Goal: Information Seeking & Learning: Learn about a topic

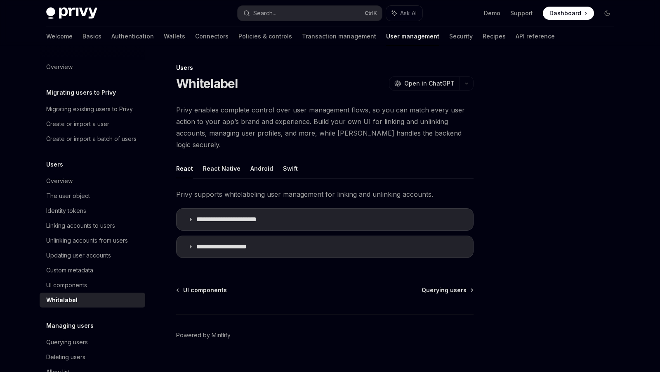
type textarea "*"
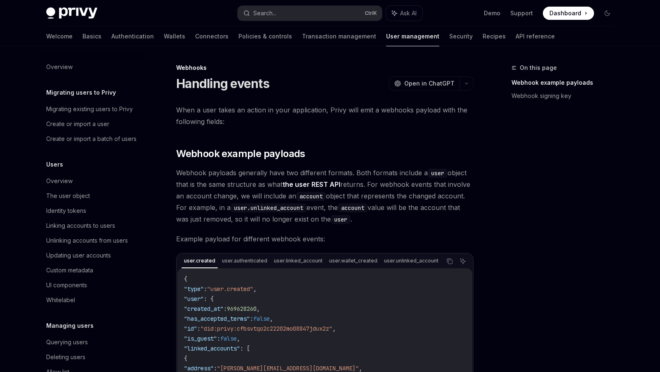
scroll to position [96, 0]
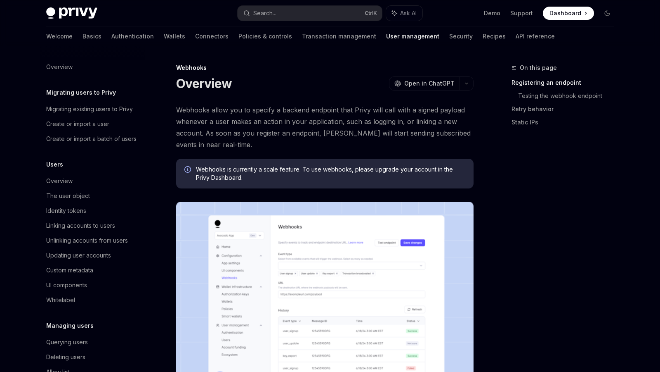
scroll to position [96, 0]
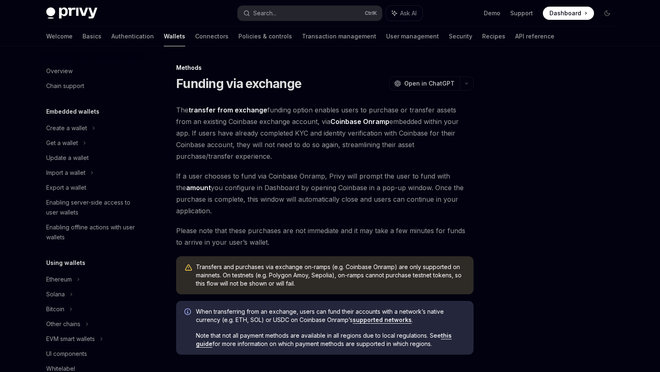
scroll to position [271, 0]
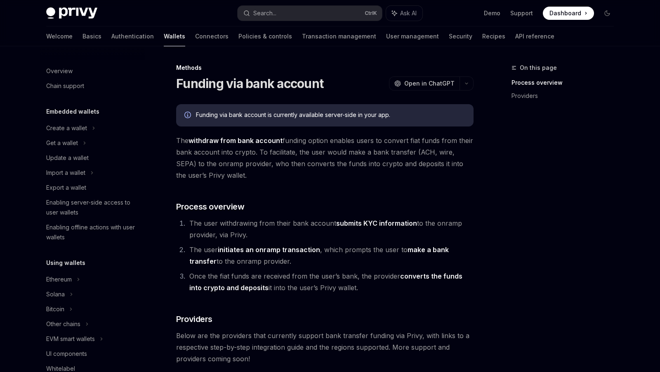
scroll to position [286, 0]
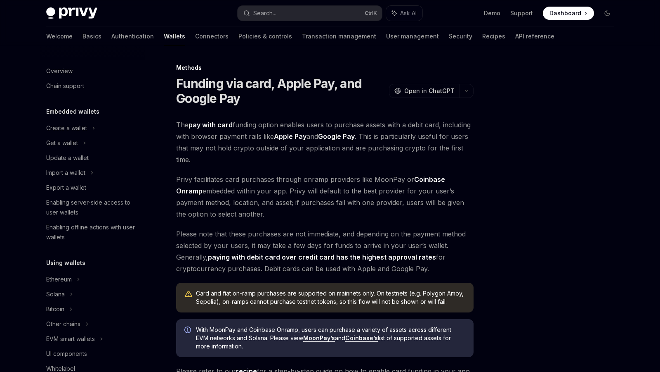
scroll to position [236, 0]
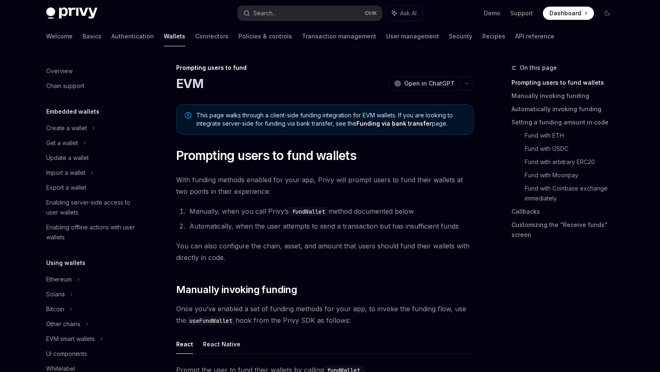
scroll to position [261, 0]
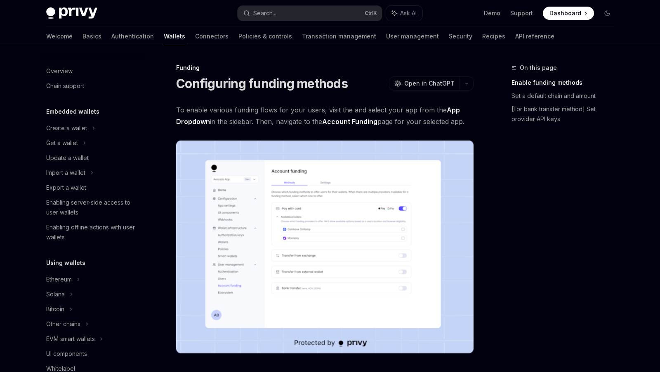
scroll to position [231, 0]
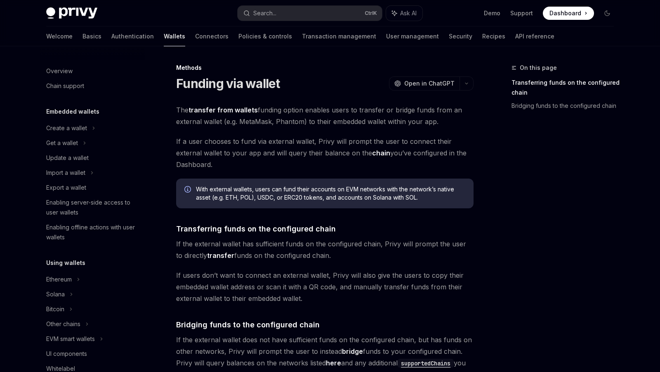
scroll to position [256, 0]
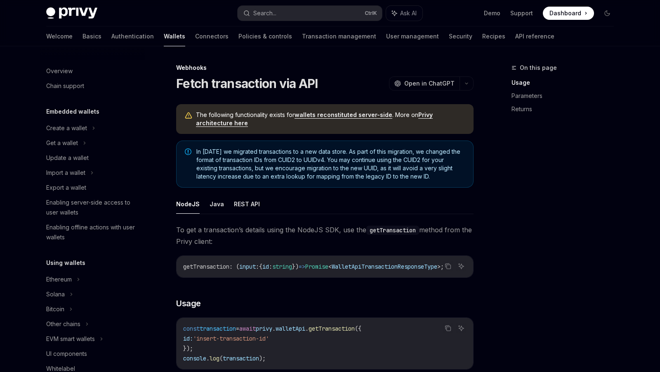
scroll to position [333, 0]
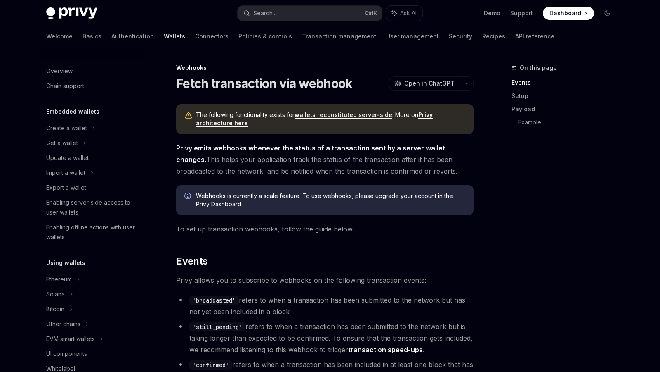
scroll to position [318, 0]
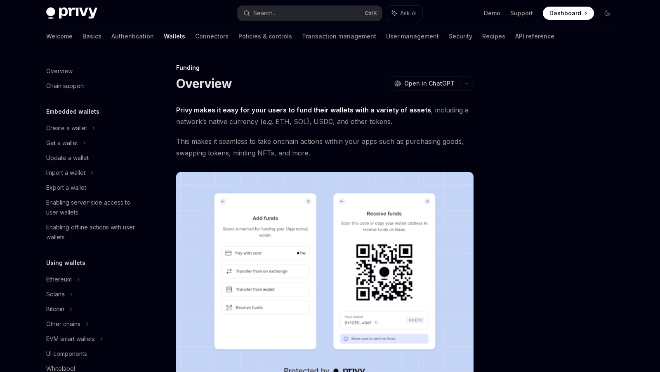
scroll to position [201, 0]
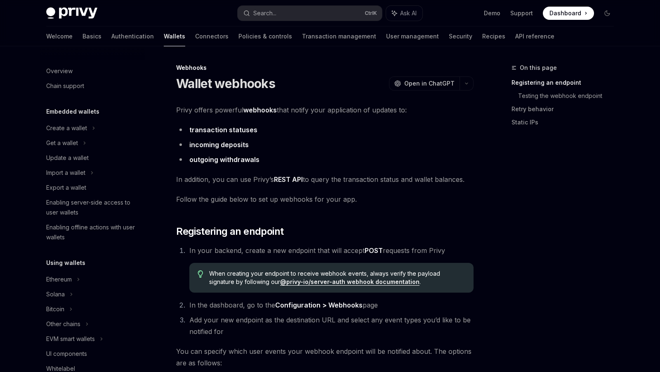
scroll to position [288, 0]
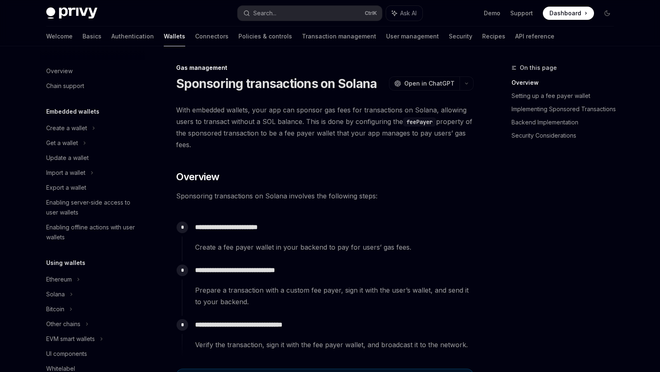
scroll to position [343, 0]
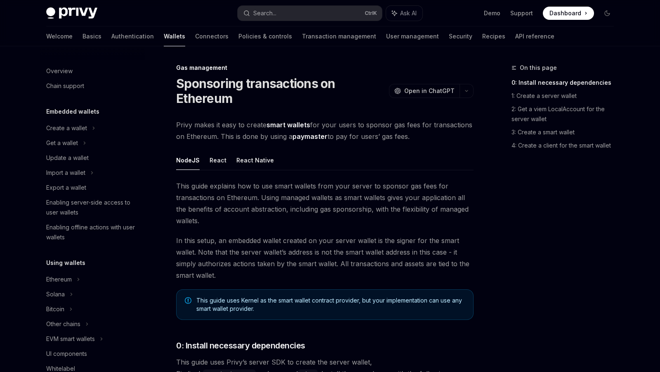
scroll to position [343, 0]
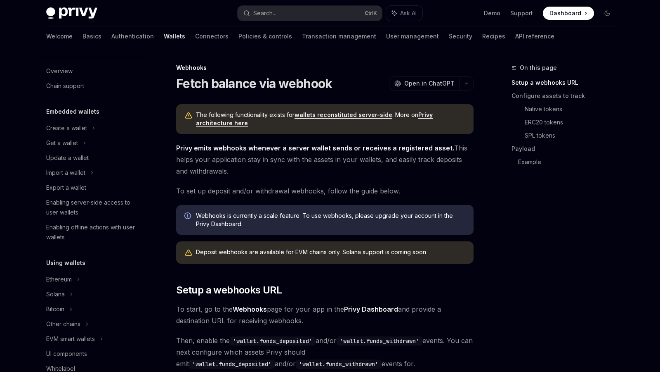
scroll to position [303, 0]
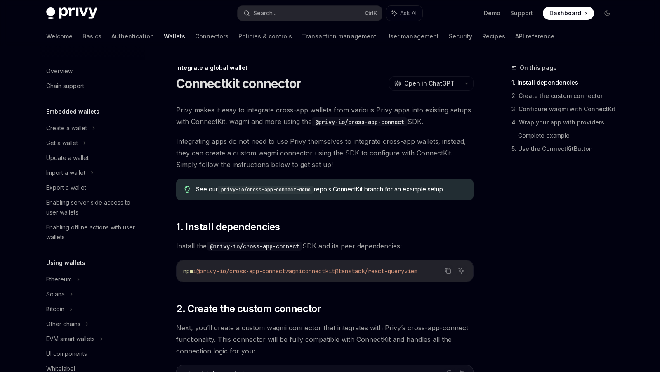
scroll to position [447, 0]
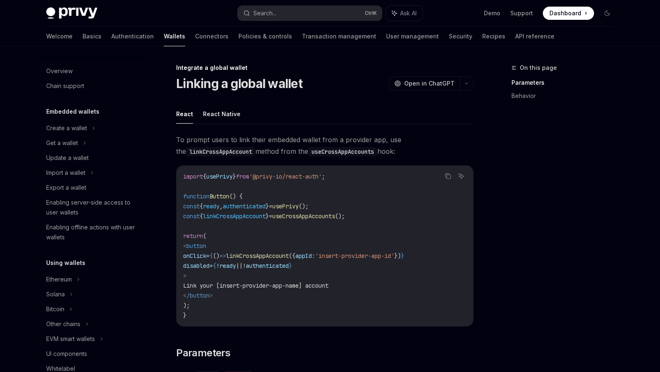
scroll to position [447, 0]
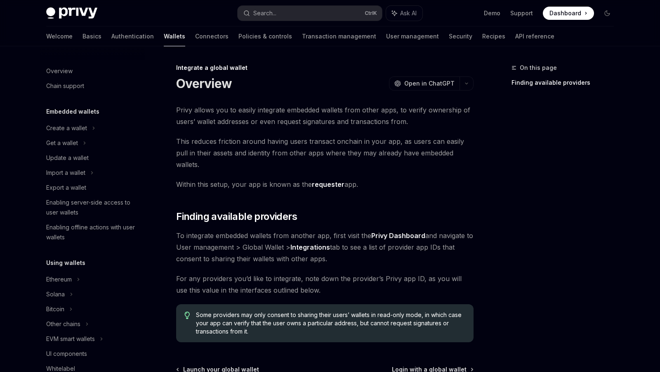
scroll to position [447, 0]
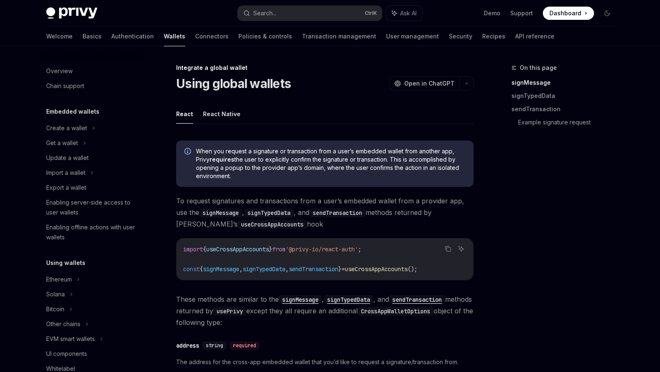
scroll to position [447, 0]
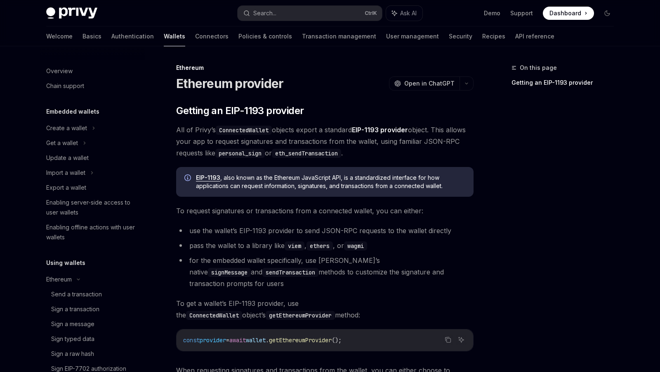
scroll to position [189, 0]
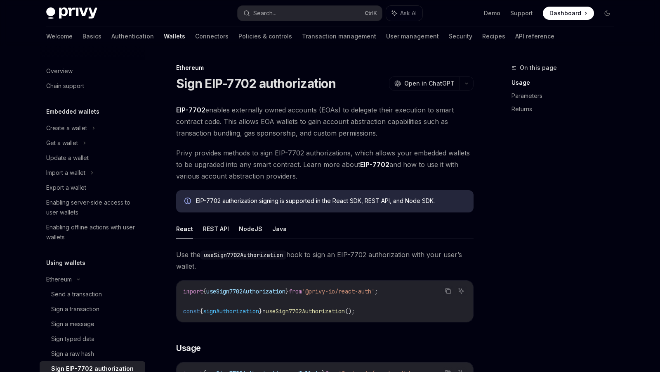
scroll to position [159, 0]
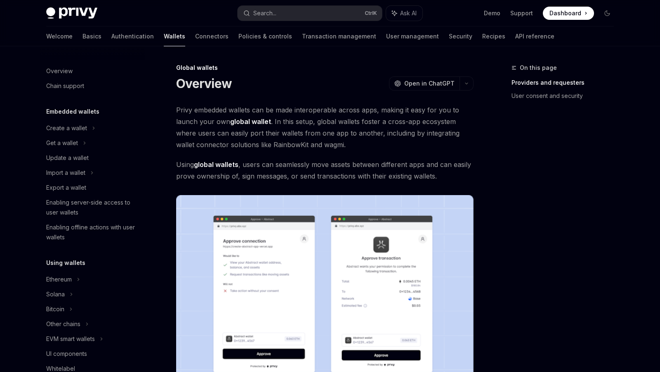
scroll to position [343, 0]
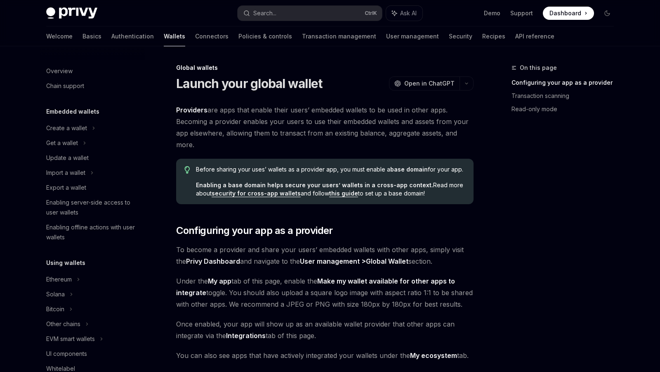
scroll to position [343, 0]
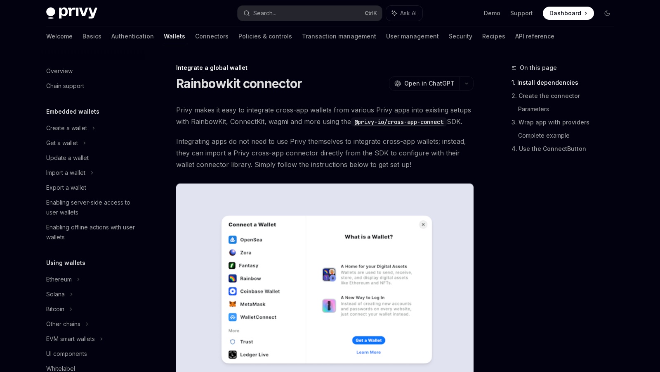
scroll to position [447, 0]
